Goal: Task Accomplishment & Management: Complete application form

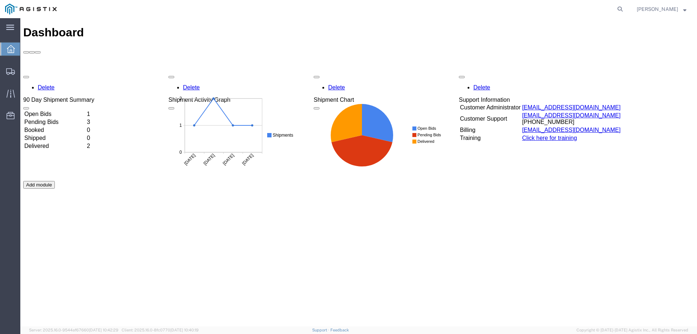
click at [61, 110] on td "Open Bids" at bounding box center [55, 113] width 62 height 7
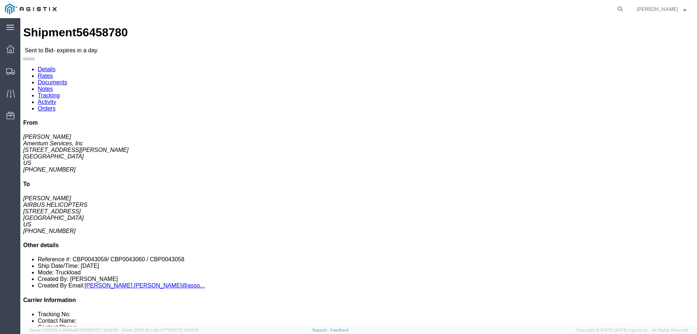
drag, startPoint x: 593, startPoint y: 65, endPoint x: 541, endPoint y: 53, distance: 53.8
click address "[PERSON_NAME] Amentum Services, Inc [STREET_ADDRESS][PERSON_NAME] [PHONE_NUMBER]"
copy address "Amentum Services, Inc [STREET_ADDRESS][PERSON_NAME]"
drag, startPoint x: 606, startPoint y: 127, endPoint x: 541, endPoint y: 115, distance: 65.7
click address "[PERSON_NAME] AIRBUS HELICOPTERS [STREET_ADDRESS] [PHONE_NUMBER]"
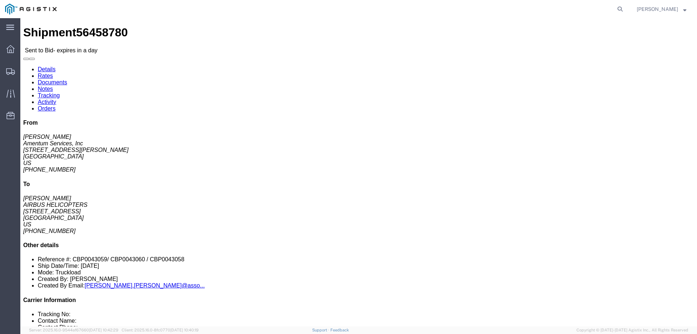
copy address "AIRBUS HELICOPTERS [STREET_ADDRESS]"
drag, startPoint x: 180, startPoint y: 192, endPoint x: 319, endPoint y: 193, distance: 139.0
click p "Total shipment is made up of 3 packages containing 3 pieces weighing 900.00 LBS…"
copy p "3 packages containing 3 pieces weighing 900.00 LBS"
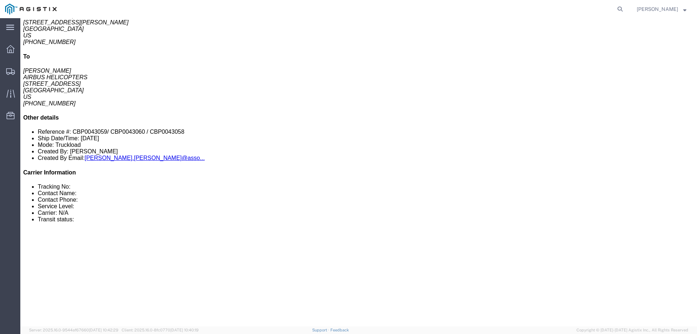
scroll to position [145, 0]
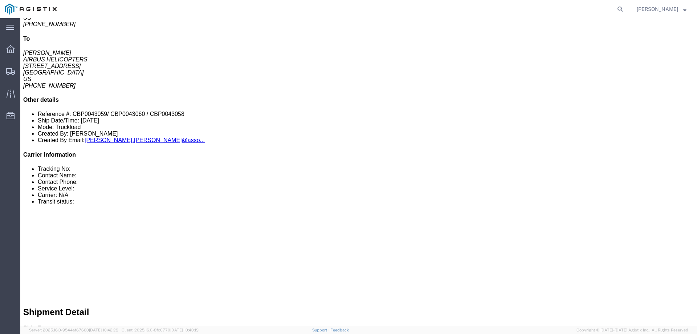
drag, startPoint x: 117, startPoint y: 105, endPoint x: 42, endPoint y: 106, distance: 74.8
click p "Dimensions: L 192.00 x W 25.00 x H 14.00 IN"
click b "L 192.00 x W 25.00 x H 14.00 IN"
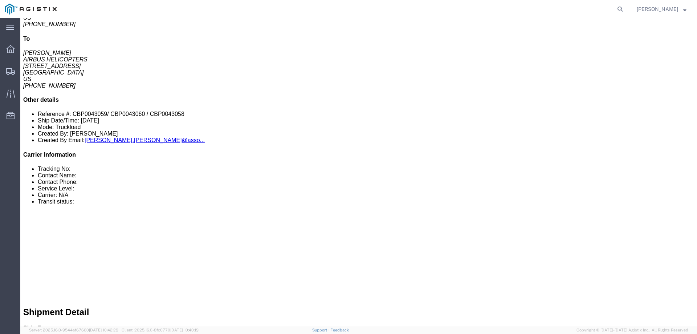
click b "L 192.00 x W 25.00 x H 14.00 IN"
click p "Dimensions: L 192.00 x W 25.00 x H 14.00 IN"
click b "L 192.00 x W 25.00 x H 14.00 IN"
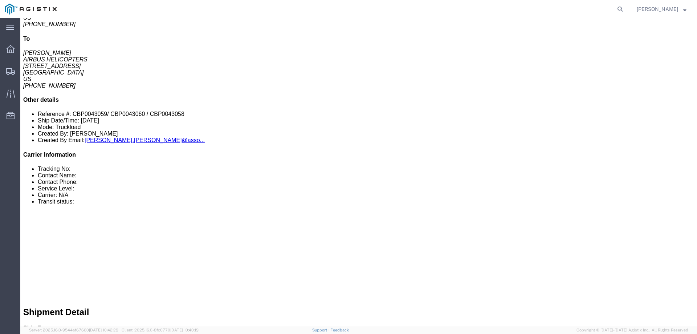
click b "L 192.00 x W 25.00 x H 14.00 IN"
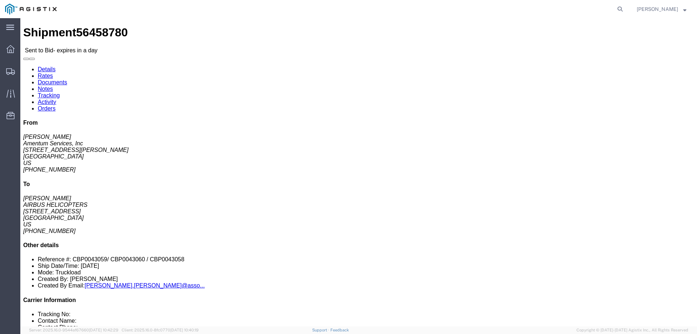
drag, startPoint x: 364, startPoint y: 70, endPoint x: 271, endPoint y: 59, distance: 94.0
click div "Pickup & Delivery Dates [DATE] 09:22 - [DATE] 10:22 Edit Date and Time Pickup D…"
copy div "Pickup & Delivery Dates [DATE] 09:22 - [DATE] 10:22"
click div "Ship From Amentum Services, Inc ([PERSON_NAME]) [STREET_ADDRESS][PERSON_NAME] […"
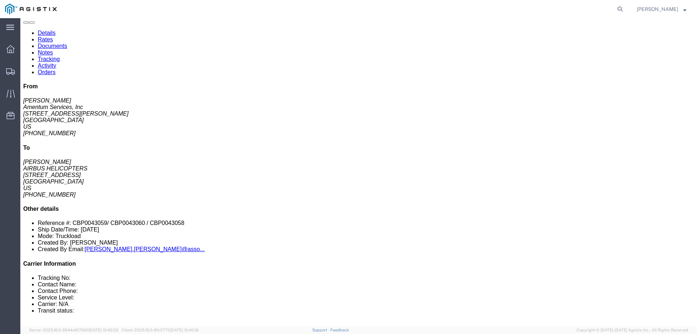
click button "button"
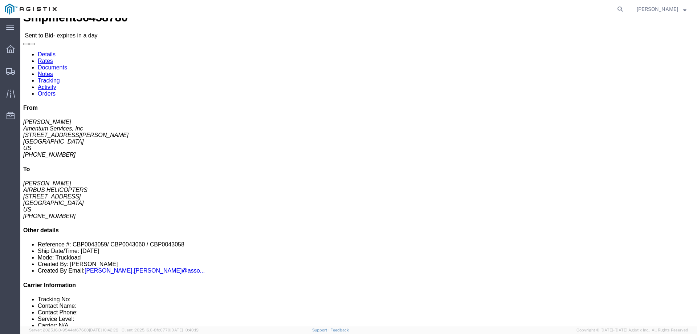
scroll to position [0, 0]
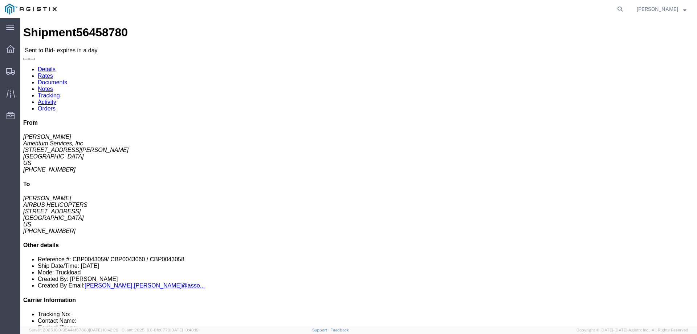
click link "Notes"
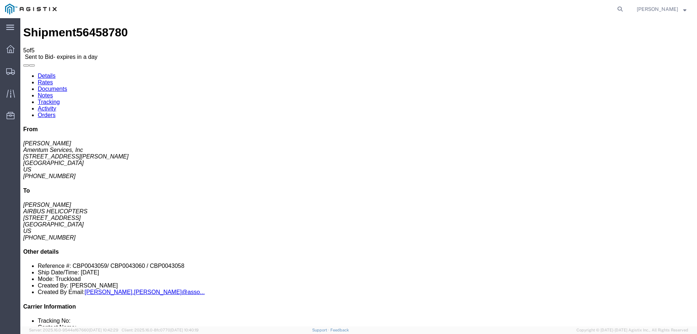
click at [67, 86] on link "Documents" at bounding box center [52, 89] width 29 height 6
click at [53, 79] on link "Rates" at bounding box center [45, 82] width 15 height 6
click at [45, 73] on link "Details" at bounding box center [47, 76] width 18 height 6
click link "Notes"
click at [44, 73] on link "Details" at bounding box center [47, 76] width 18 height 6
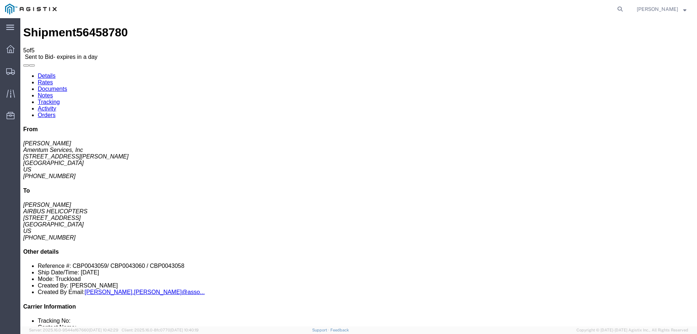
click div "Ship From Amentum Services, Inc ([PERSON_NAME]) [STREET_ADDRESS][PERSON_NAME] […"
click link "Orders"
click at [56, 105] on link "Activity" at bounding box center [47, 108] width 19 height 6
click at [53, 92] on link "Notes" at bounding box center [45, 95] width 15 height 6
click at [67, 86] on link "Documents" at bounding box center [52, 89] width 29 height 6
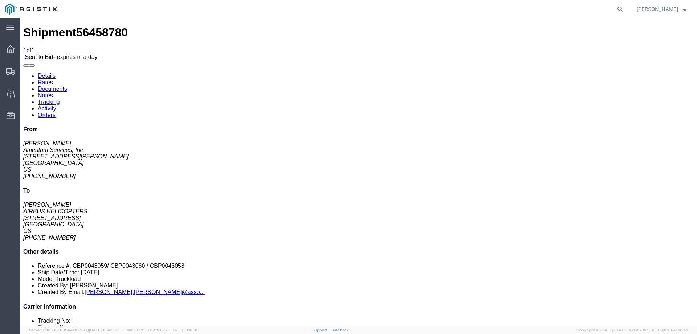
click at [53, 79] on link "Rates" at bounding box center [45, 82] width 15 height 6
click at [43, 73] on link "Details" at bounding box center [47, 76] width 18 height 6
click div "Ship From Amentum Services, Inc ([PERSON_NAME]) [STREET_ADDRESS][PERSON_NAME] […"
click link "Enter / Modify Bid"
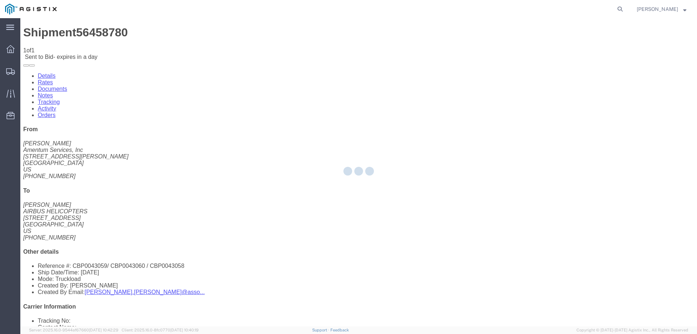
select select "23073"
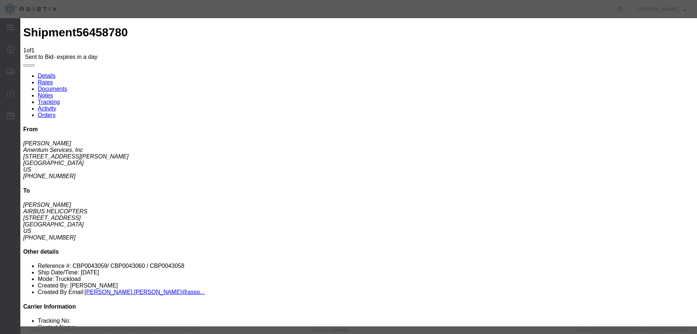
click select "Select Air Ocean TL Standard 3 - 5 Day"
select select "42723"
click select "Select Air Ocean TL Standard 3 - 5 Day"
click input "text"
type input "56458780"
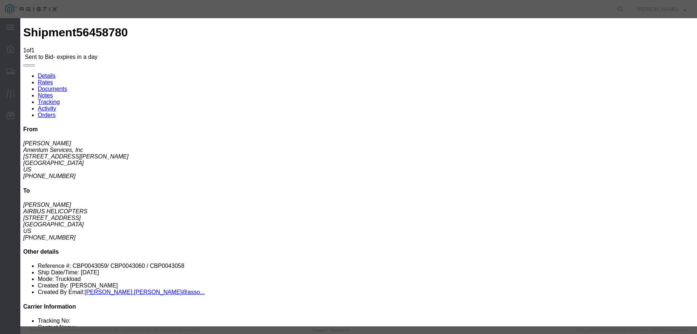
click select "Select Air Less than Truckload Multi-Leg Ocean Freight Rail Small Parcel Truckl…"
select select "TL"
click select "Select Air Less than Truckload Multi-Leg Ocean Freight Rail Small Parcel Truckl…"
click div "Bid amount 1"
click input "number"
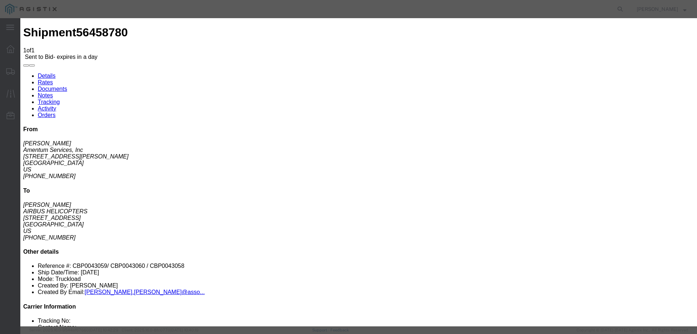
scroll to position [73, 0]
type input "1150"
click textarea
type textarea "FLATBED"
click label "Transit Days"
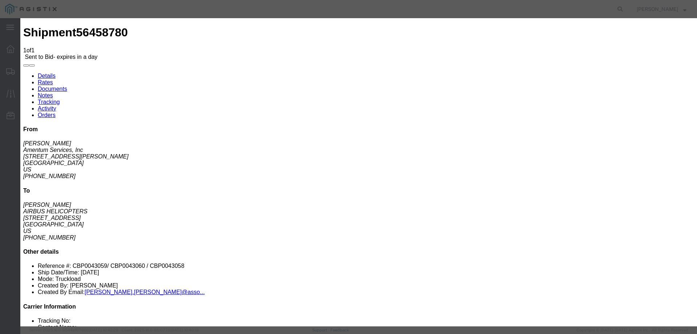
click input "number"
type input "0"
type input "1"
click textarea "FLATBED"
click select "Select 2 Day Service 3 Axle Winch Truck 3 to 5 Day Service 96L Domestic Flat Ra…"
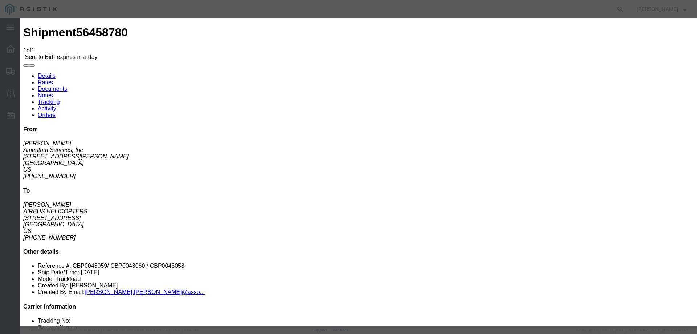
click select "Select 2 Day Service 3 Axle Winch Truck 3 to 5 Day Service 96L Domestic Flat Ra…"
click textarea "FLATBED"
click button "Submit"
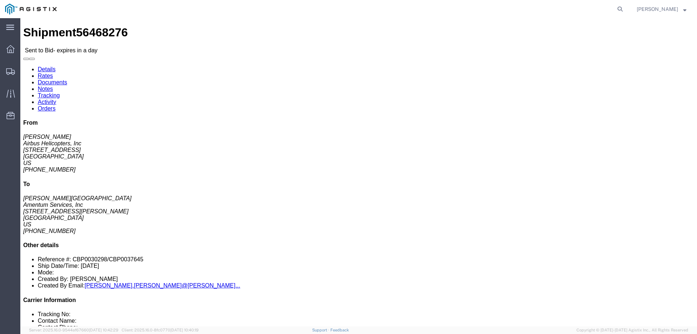
click button "button"
drag, startPoint x: 362, startPoint y: 80, endPoint x: 270, endPoint y: 60, distance: 93.2
click div "Pickup & Delivery Dates [DATE] 08:00 - [DATE] 16:00 [DATE] 08:00 - [DATE] 15:00…"
copy div "Pickup & Delivery Dates [DATE] 08:00 - [DATE] 16:00 [DATE] 08:00 - [DATE] 15:00"
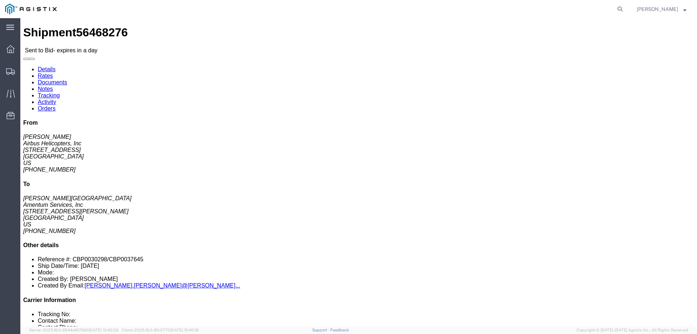
click div "Ship From Airbus Helicopters, Inc ([PERSON_NAME]) [STREET_ADDRESS] [PHONE_NUMBE…"
drag, startPoint x: 541, startPoint y: 31, endPoint x: 595, endPoint y: 65, distance: 63.8
click div "From [PERSON_NAME] Airbus Helicopters, Inc [STREET_ADDRESS] [PHONE_NUMBER] To […"
copy div "From [PERSON_NAME] Airbus Helicopters, Inc [STREET_ADDRESS]"
drag, startPoint x: 568, startPoint y: 125, endPoint x: 572, endPoint y: 126, distance: 4.1
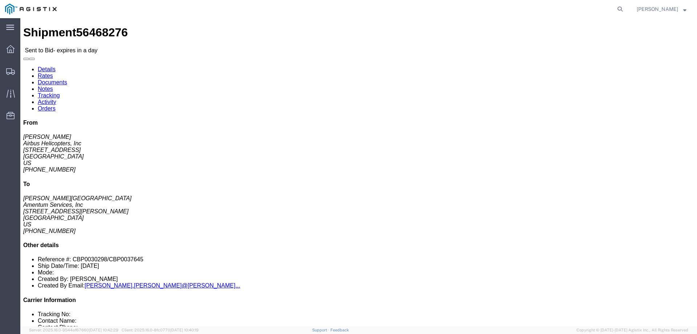
click address "[PERSON_NAME] Amentum Services, Inc [STREET_ADDRESS][PERSON_NAME] [PHONE_NUMBER]"
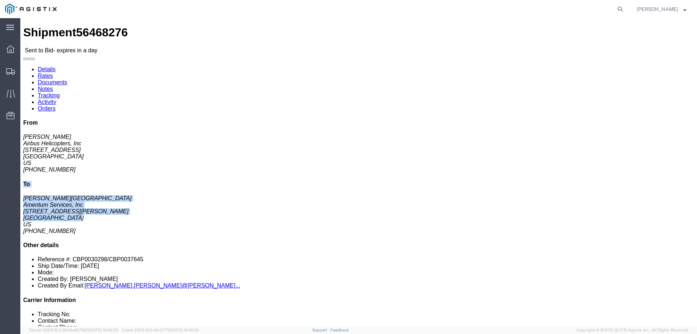
drag, startPoint x: 583, startPoint y: 128, endPoint x: 541, endPoint y: 95, distance: 53.0
click div "From [PERSON_NAME] Airbus Helicopters, Inc [STREET_ADDRESS] [PHONE_NUMBER] To […"
copy div "To [PERSON_NAME] Amentum Services, Inc [STREET_ADDRESS][PERSON_NAME]"
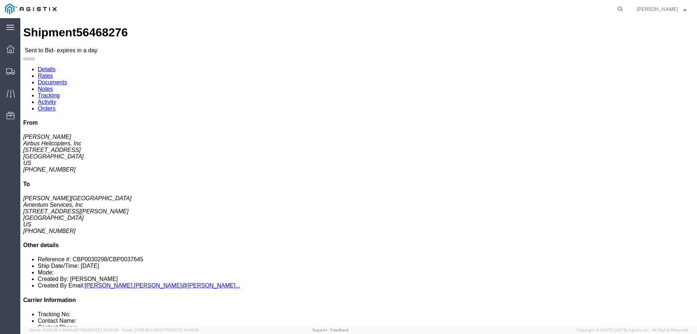
click div "Shipment Detail Ship From Airbus Helicopters, Inc ([PERSON_NAME]) [STREET_ADDRE…"
click button "button"
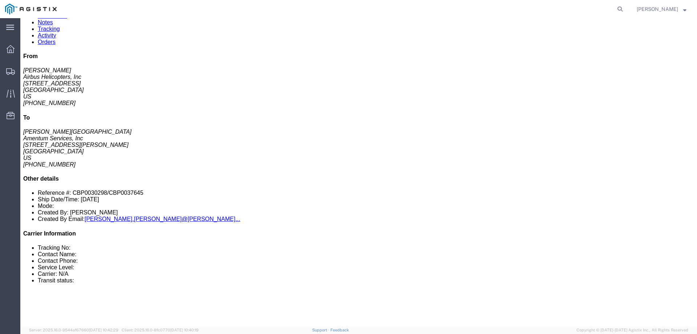
scroll to position [66, 0]
drag, startPoint x: 239, startPoint y: 127, endPoint x: 322, endPoint y: 131, distance: 83.2
click p "Total shipment is made up of 2 packages containing 2 pieces weighing 1,200.00 L…"
click b "LBS"
drag, startPoint x: 325, startPoint y: 128, endPoint x: 240, endPoint y: 128, distance: 85.3
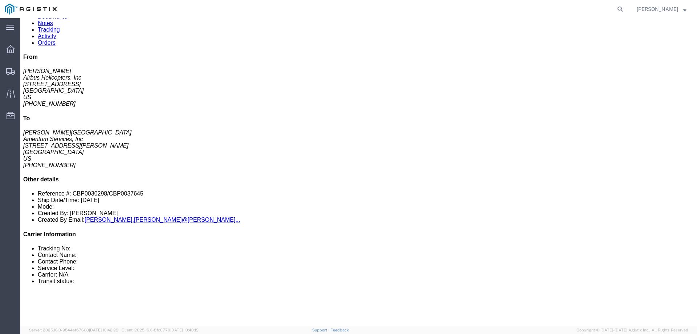
click p "Total shipment is made up of 2 packages containing 2 pieces weighing 1,200.00 L…"
copy p "2 pieces weighing 1,200.00 LBS"
click b "L 193.00 x W 25.00 x H 15.00 IN"
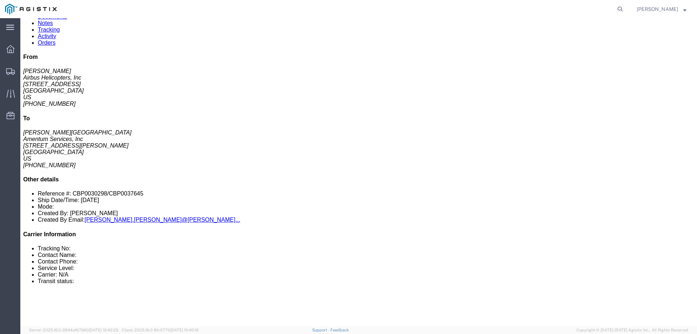
drag, startPoint x: 252, startPoint y: 184, endPoint x: 290, endPoint y: 179, distance: 38.1
click div "Total weight: 600.00 LBS Dimensions: L 193.00 x W 25.00 x H 15.00 IN Devices: M…"
drag, startPoint x: 298, startPoint y: 184, endPoint x: 220, endPoint y: 186, distance: 78.5
click p "Dimensions: L 193.00 x W 25.00 x H 15.00 IN"
copy b "L 193.00 x W 25.00 x H 15.00 IN"
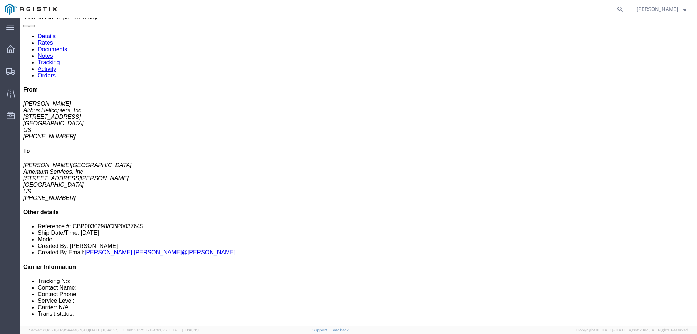
scroll to position [0, 0]
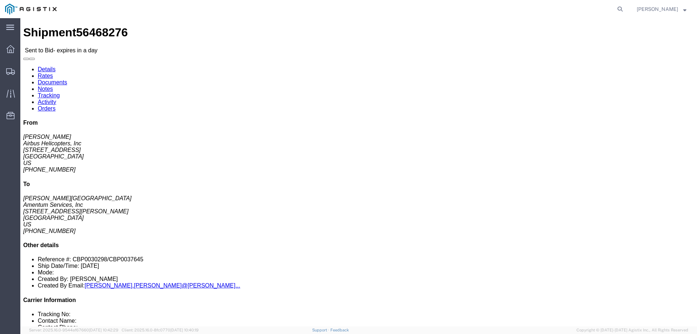
click button "button"
click icon "button"
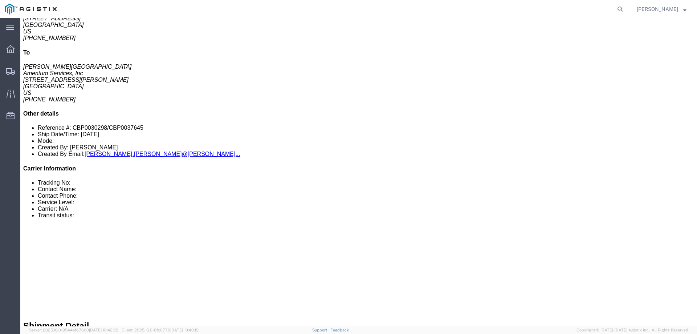
scroll to position [66, 0]
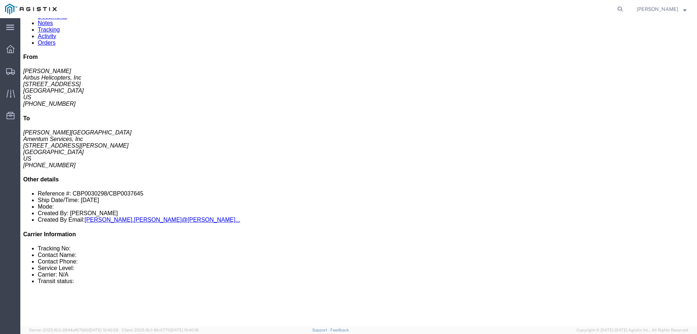
click div "Package Information Total shipment is made up of 2 packages containing 2 pieces…"
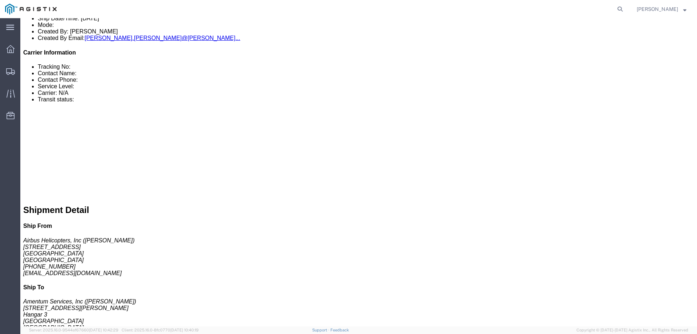
click b "240000.00 USD"
drag, startPoint x: 451, startPoint y: 139, endPoint x: 443, endPoint y: 139, distance: 8.0
click b "240000.00 USD"
click p "Insurance required: yes Insurance value: 240000.00 USD"
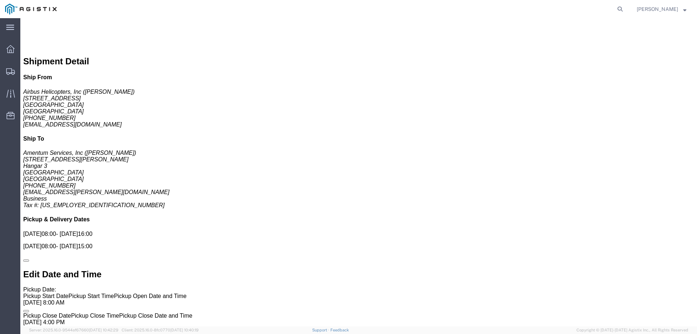
scroll to position [465, 0]
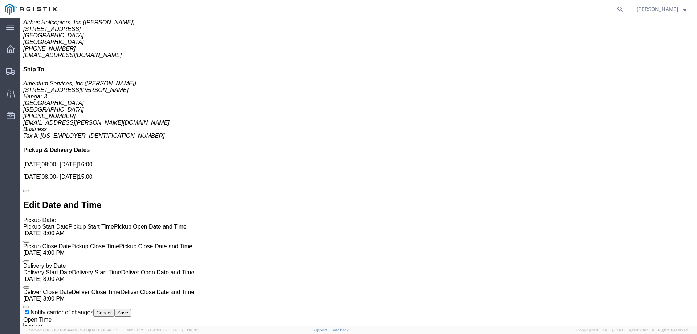
click div "Pickups STOP 1 : Airbus Helicopters, Inc [STREET_ADDRESS] 1 x Cardboard Box(es)…"
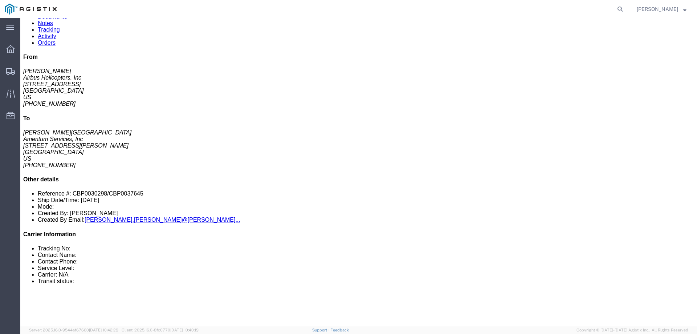
scroll to position [0, 0]
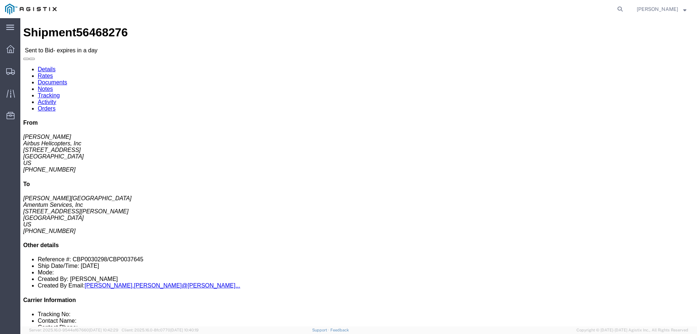
click div "Ship From Airbus Helicopters, Inc ([PERSON_NAME]) [STREET_ADDRESS] [PHONE_NUMBE…"
click button "button"
click div "Ship From Airbus Helicopters, Inc ([PERSON_NAME]) [STREET_ADDRESS] [PHONE_NUMBE…"
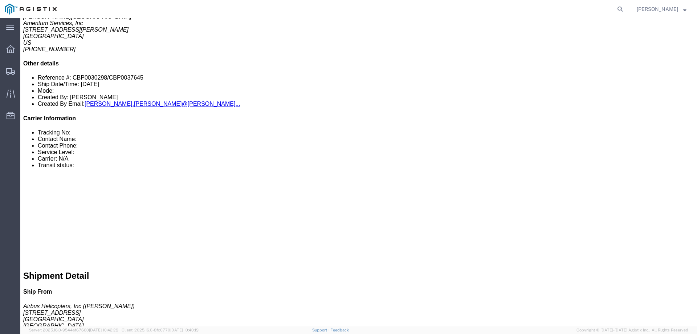
scroll to position [218, 0]
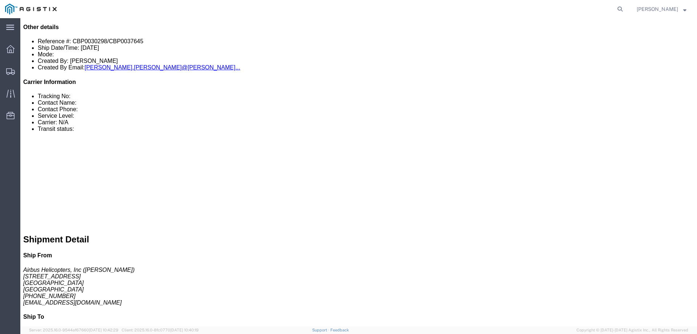
drag, startPoint x: 63, startPoint y: 178, endPoint x: 78, endPoint y: 170, distance: 17.4
click b "Pickup location is available M-F 8am-4PM. No appointment needed."
drag, startPoint x: 127, startPoint y: 178, endPoint x: 7, endPoint y: 170, distance: 119.7
click p "Additional Pickup Instructions: Pickup location is available M-F 8am-4PM. No ap…"
copy p "Additional Pickup Instructions: Pickup location is available M-F 8am-4PM. No ap…"
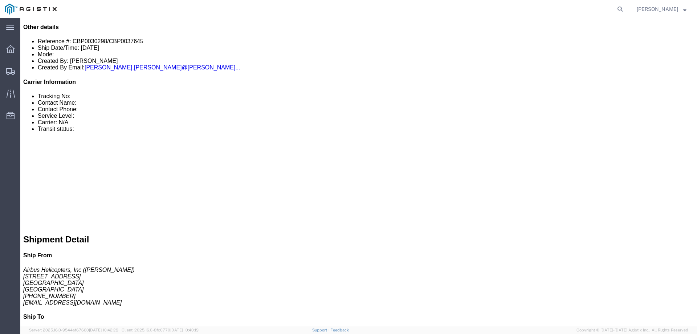
click b "Please contact delivery POC for appointment. Delivery for [DATE]"
drag, startPoint x: 54, startPoint y: 200, endPoint x: 8, endPoint y: 188, distance: 48.3
click p "Additional Pickup Instructions: Pickup location is available M-F 8am-4PM. No ap…"
click h4 "Shipment Notification"
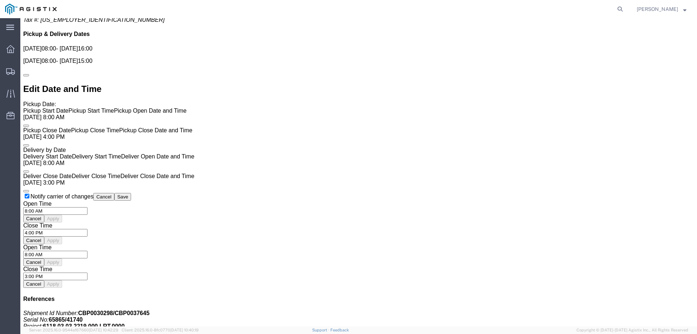
scroll to position [625, 0]
